Goal: Find contact information: Find contact information

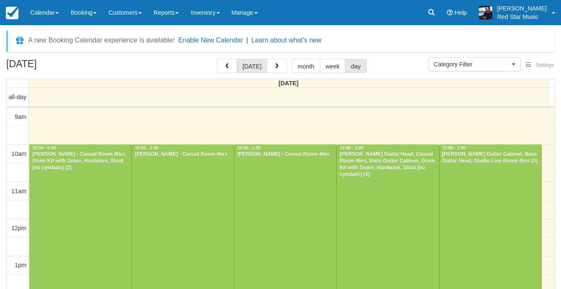
select select
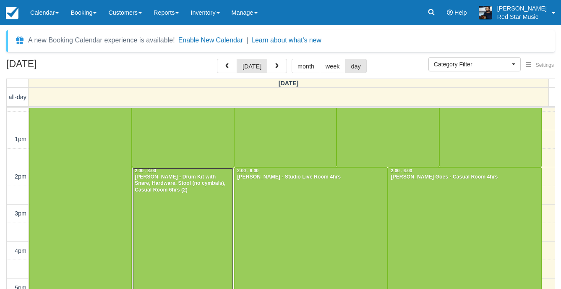
click at [206, 206] on div at bounding box center [183, 278] width 102 height 222
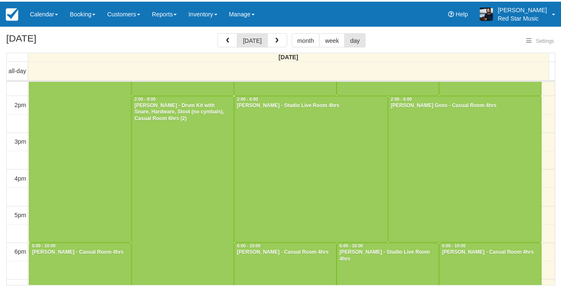
scroll to position [175, 0]
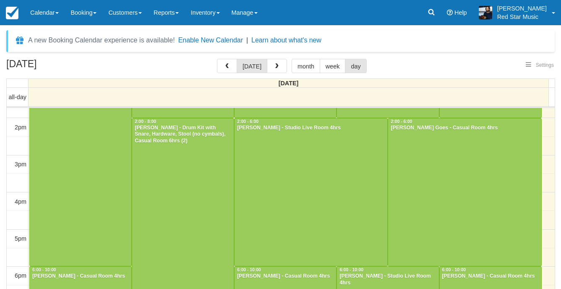
select select
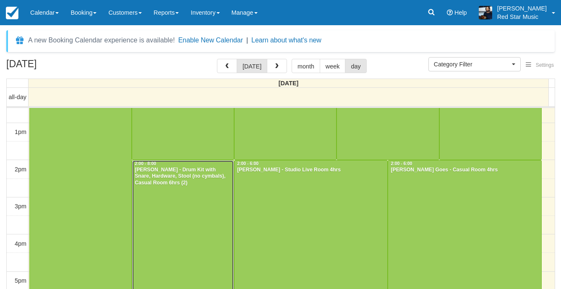
click at [201, 195] on div at bounding box center [183, 271] width 102 height 222
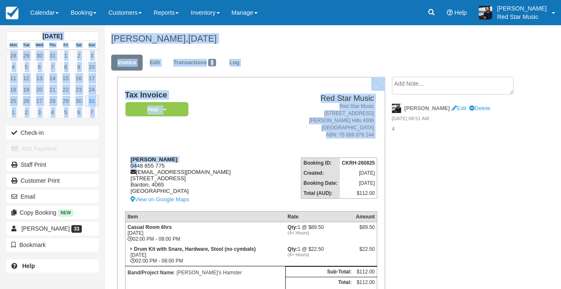
drag, startPoint x: 167, startPoint y: 163, endPoint x: 136, endPoint y: 166, distance: 30.8
click at [136, 166] on div "Stephen Parr 0448 855 775 stephenparr@bigpond.com 65 Hebe Street Bardon, 4065 A…" at bounding box center [198, 180] width 146 height 48
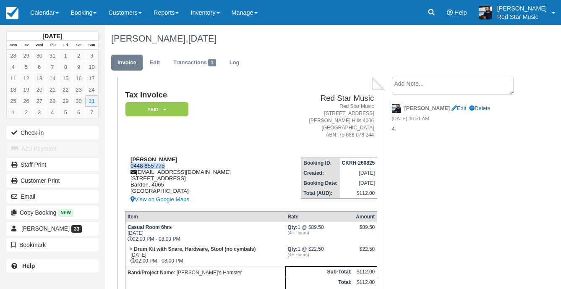
drag, startPoint x: 167, startPoint y: 165, endPoint x: 128, endPoint y: 168, distance: 39.5
click at [128, 168] on div "Stephen Parr 0448 855 775 stephenparr@bigpond.com 65 Hebe Street Bardon, 4065 A…" at bounding box center [198, 180] width 146 height 48
copy div "0448 855 775"
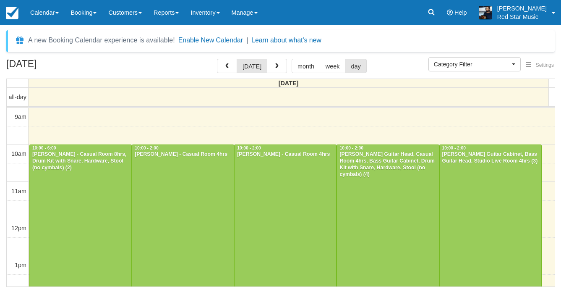
select select
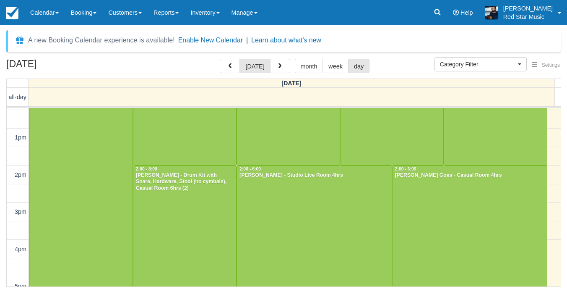
scroll to position [175, 0]
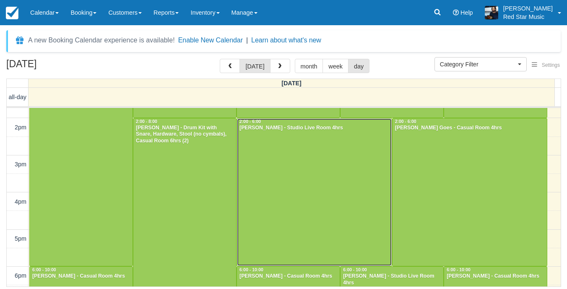
click at [302, 196] on div at bounding box center [314, 192] width 155 height 148
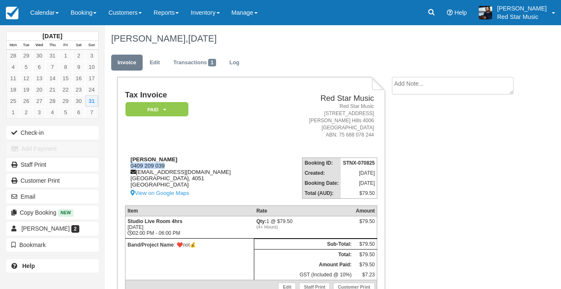
drag, startPoint x: 168, startPoint y: 163, endPoint x: 130, endPoint y: 165, distance: 38.2
click at [130, 165] on div "[PERSON_NAME] 0409 209 039 [EMAIL_ADDRESS][DOMAIN_NAME] [GEOGRAPHIC_DATA] View …" at bounding box center [198, 177] width 147 height 42
copy div "0409 209 039"
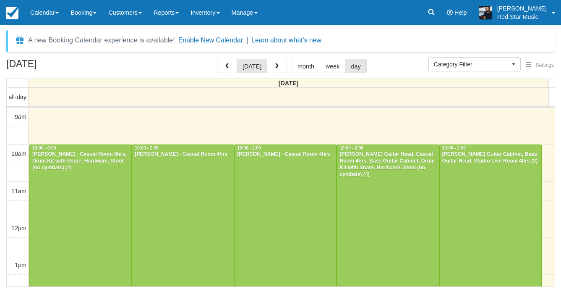
select select
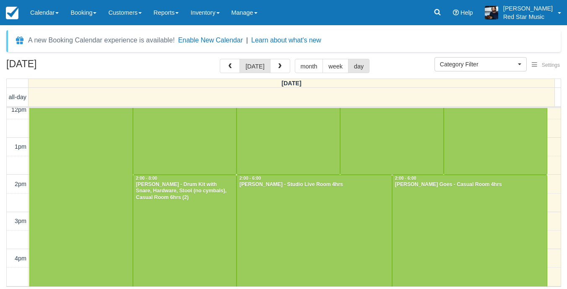
scroll to position [133, 0]
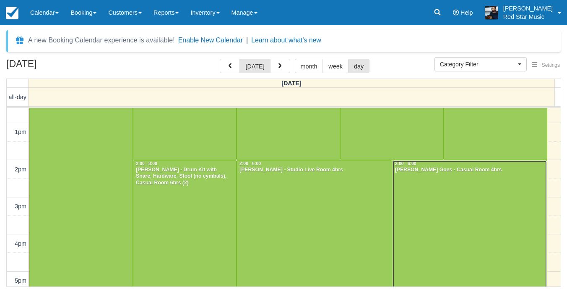
click at [433, 189] on div at bounding box center [470, 234] width 155 height 148
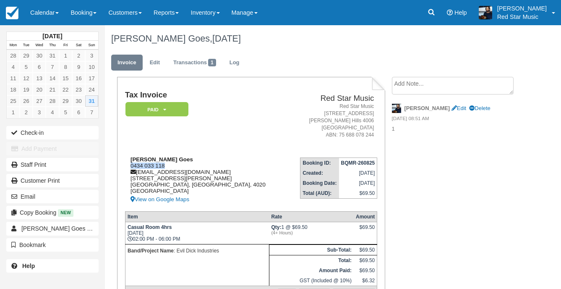
drag, startPoint x: 170, startPoint y: 164, endPoint x: 130, endPoint y: 165, distance: 39.9
click at [130, 165] on div "Troy Goes 0434 033 118 troygoes@gmail.com 76 Turner Street Scarborough, Queensl…" at bounding box center [206, 180] width 163 height 48
copy div "0434 033 118"
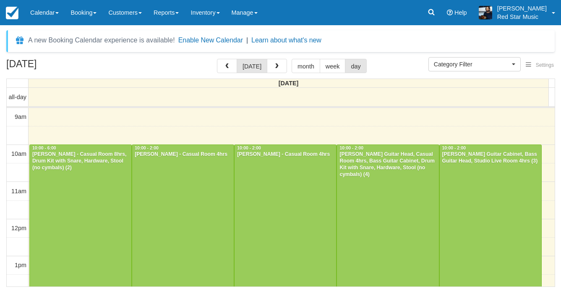
select select
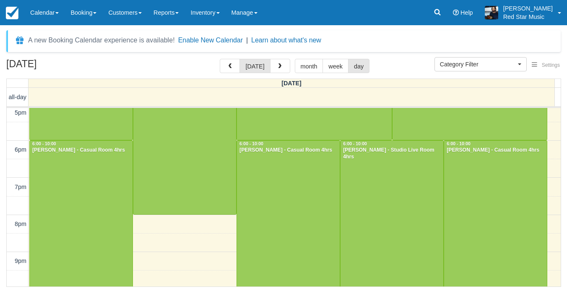
scroll to position [293, 0]
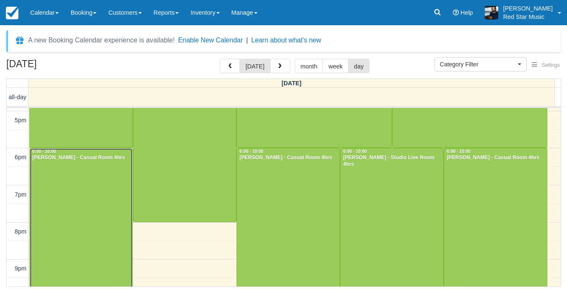
click at [70, 188] on div at bounding box center [81, 222] width 103 height 148
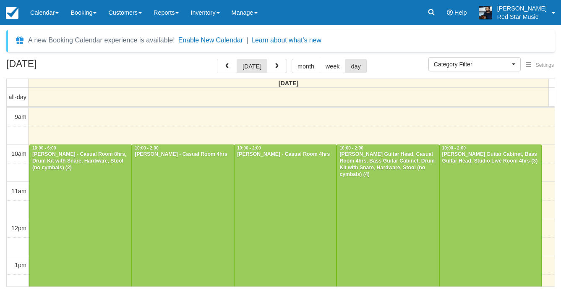
select select
